Goal: Check status: Check status

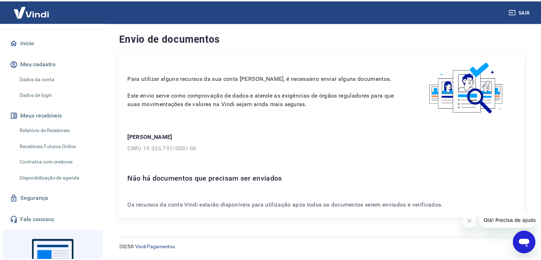
scroll to position [75, 0]
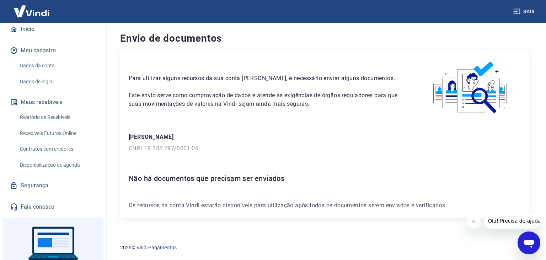
click at [65, 118] on link "Relatório de Recebíveis" at bounding box center [57, 117] width 81 height 15
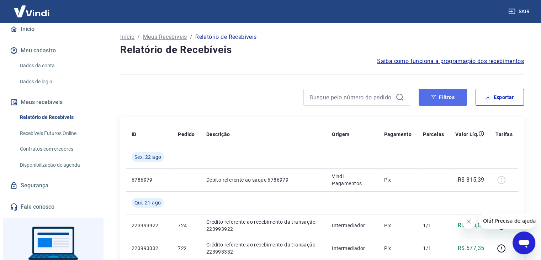
click at [446, 93] on button "Filtros" at bounding box center [442, 97] width 48 height 17
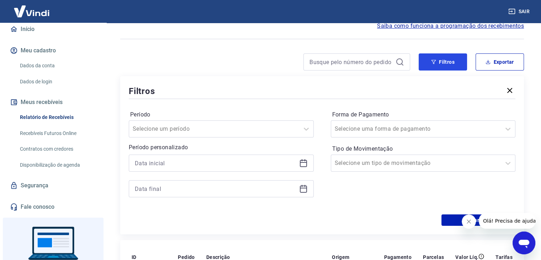
scroll to position [36, 0]
click at [235, 127] on div at bounding box center [214, 128] width 163 height 10
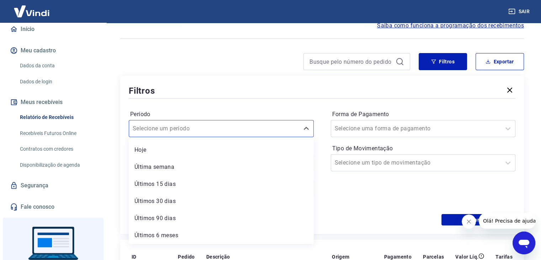
scroll to position [0, 0]
click at [177, 216] on div "Últimos 30 dias" at bounding box center [221, 216] width 185 height 14
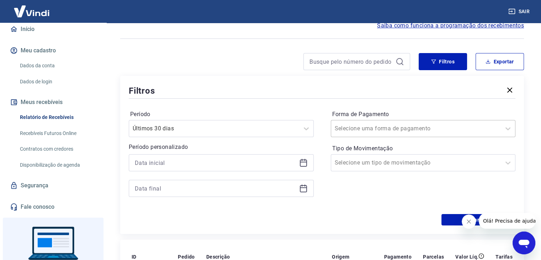
click at [358, 132] on input "Forma de Pagamento" at bounding box center [371, 128] width 72 height 9
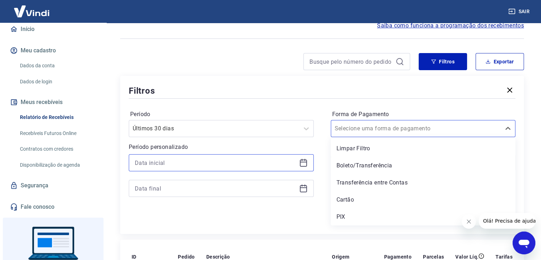
click at [210, 167] on input at bounding box center [215, 162] width 161 height 11
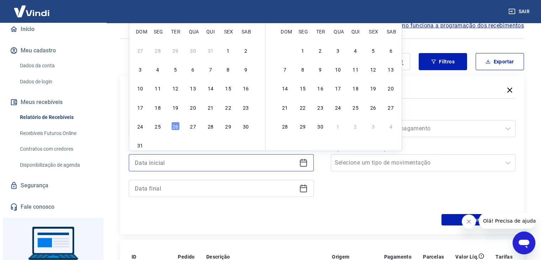
click at [210, 167] on input at bounding box center [215, 162] width 161 height 11
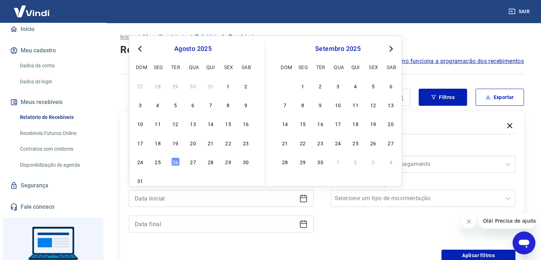
click at [229, 86] on div "1" at bounding box center [228, 85] width 9 height 9
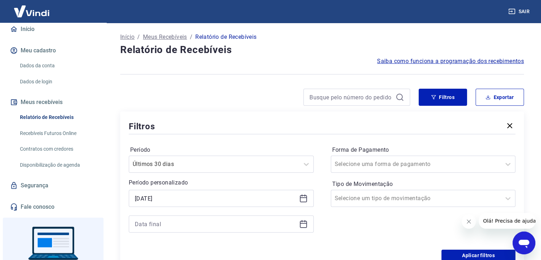
type input "01/08/2025"
click at [303, 223] on icon at bounding box center [303, 223] width 7 height 1
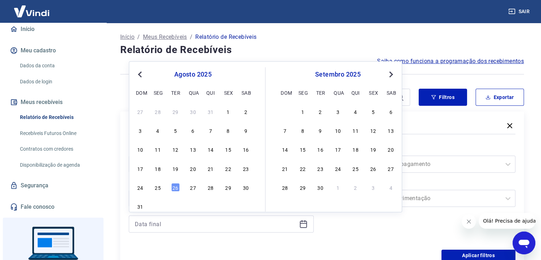
click at [177, 187] on div "26" at bounding box center [175, 187] width 9 height 9
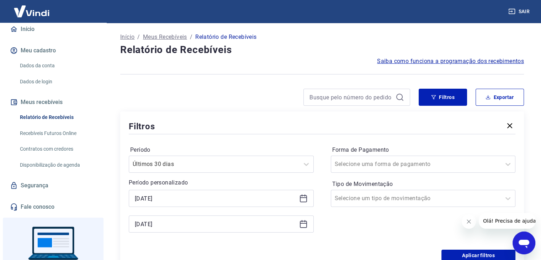
type input "26/08/2025"
click at [375, 221] on div "Forma de Pagamento Selecione uma forma de pagamento Tipo de Movimentação Seleci…" at bounding box center [423, 192] width 185 height 97
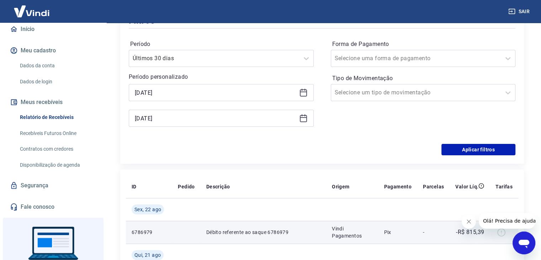
scroll to position [107, 0]
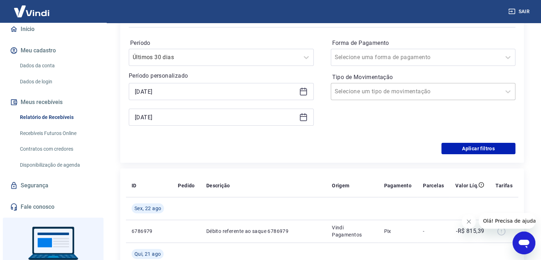
click at [408, 91] on div at bounding box center [416, 91] width 163 height 10
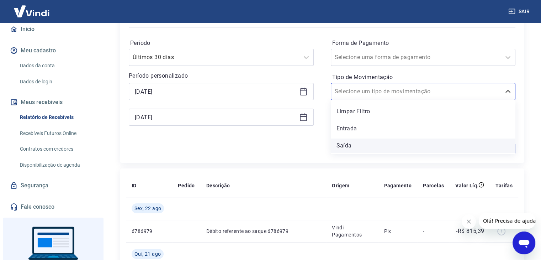
click at [348, 144] on div "Saída" at bounding box center [423, 145] width 185 height 14
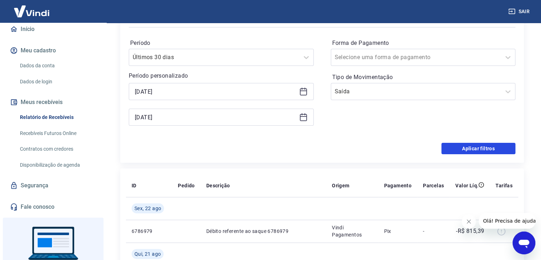
click at [472, 148] on button "Aplicar filtros" at bounding box center [478, 148] width 74 height 11
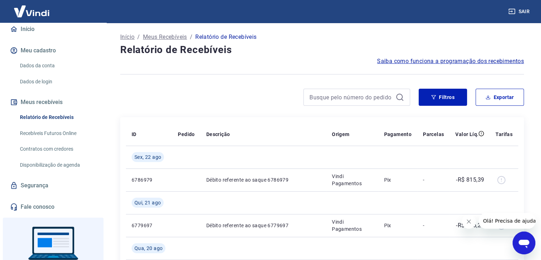
click at [262, 90] on div at bounding box center [265, 97] width 290 height 17
